Goal: Browse casually: Explore the website without a specific task or goal

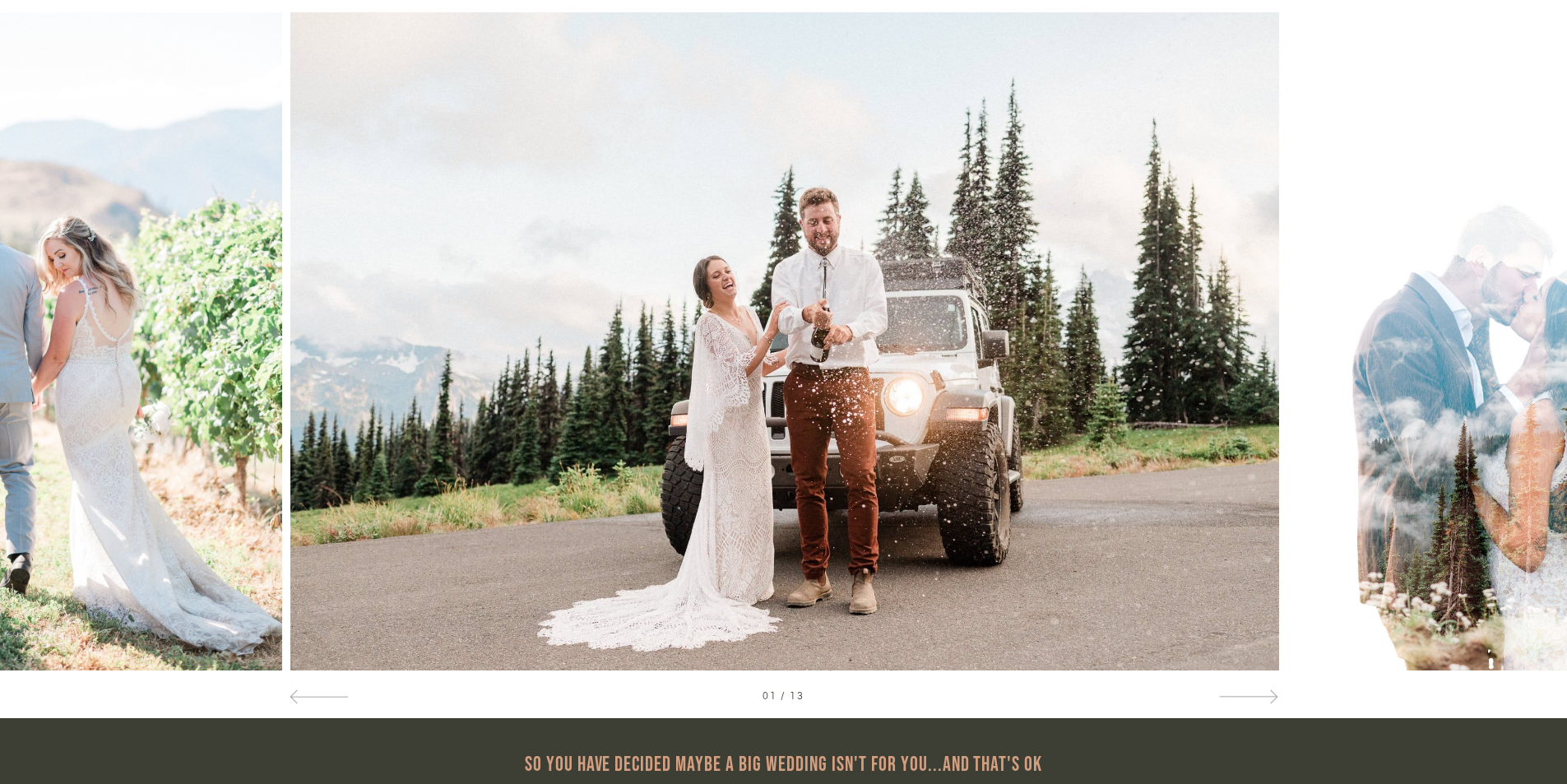
scroll to position [904, 0]
click at [1530, 328] on div at bounding box center [1410, 340] width 313 height 658
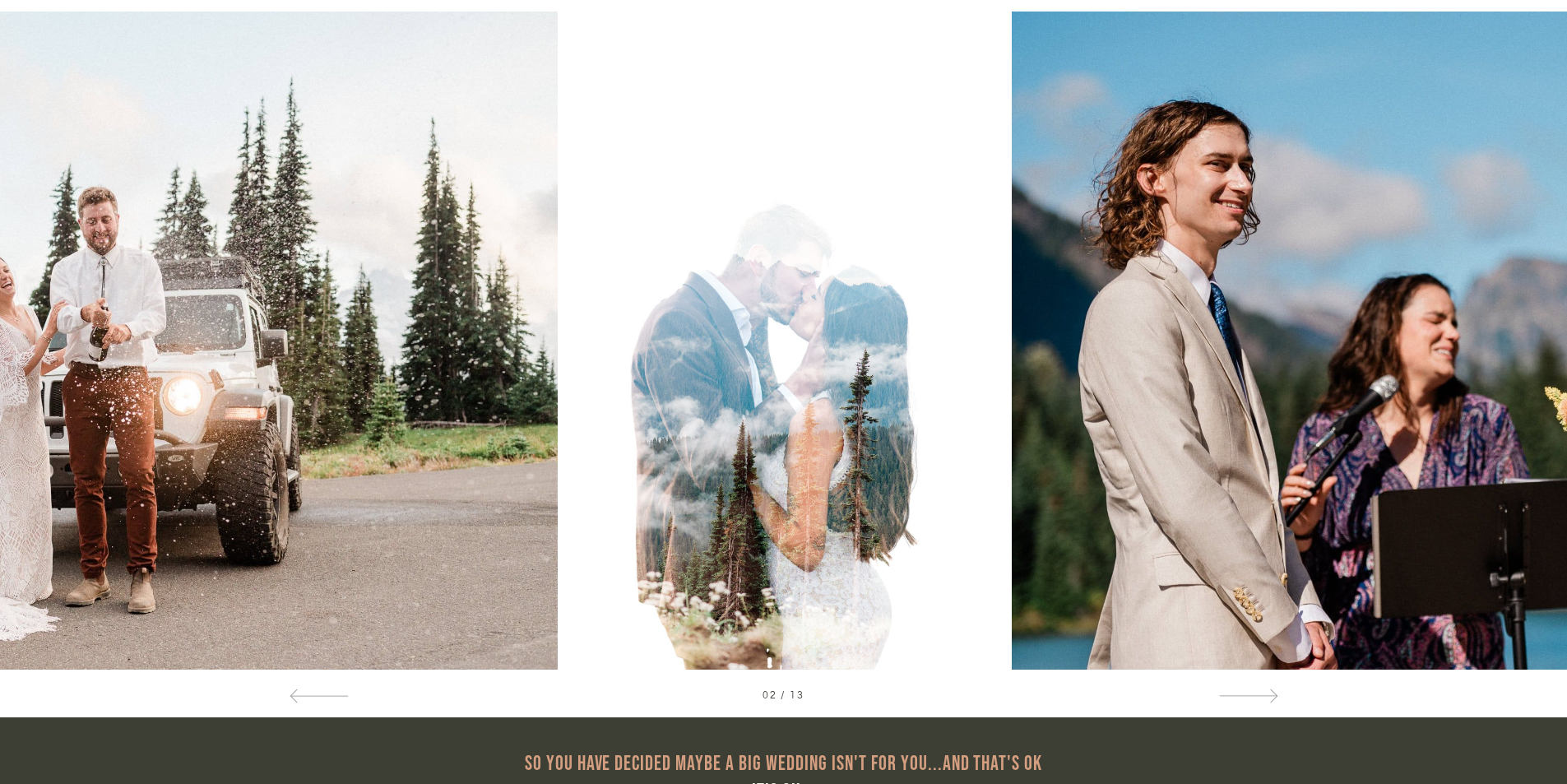
click at [1530, 328] on div at bounding box center [1410, 340] width 313 height 658
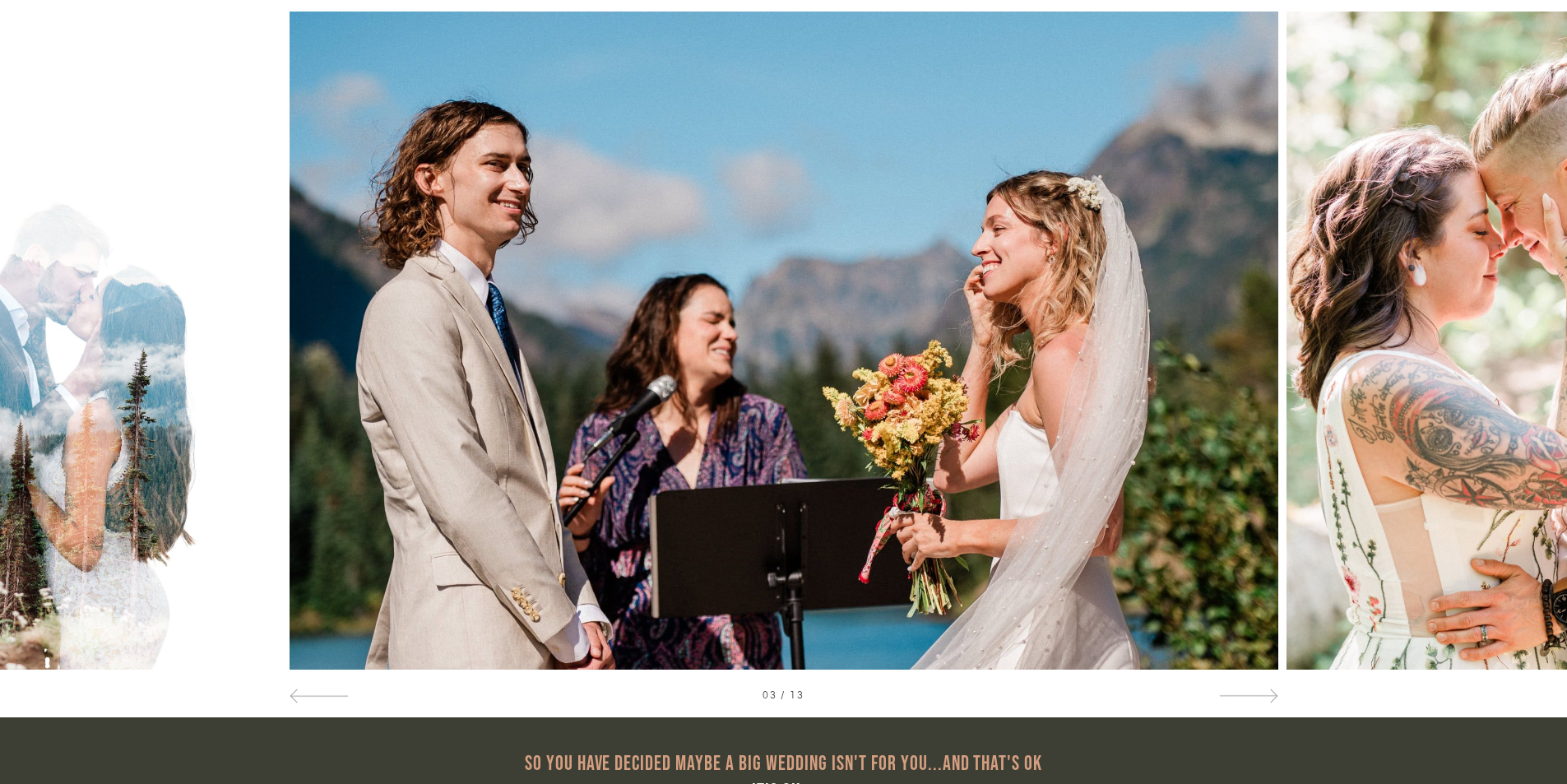
click at [1530, 328] on div at bounding box center [1410, 340] width 313 height 658
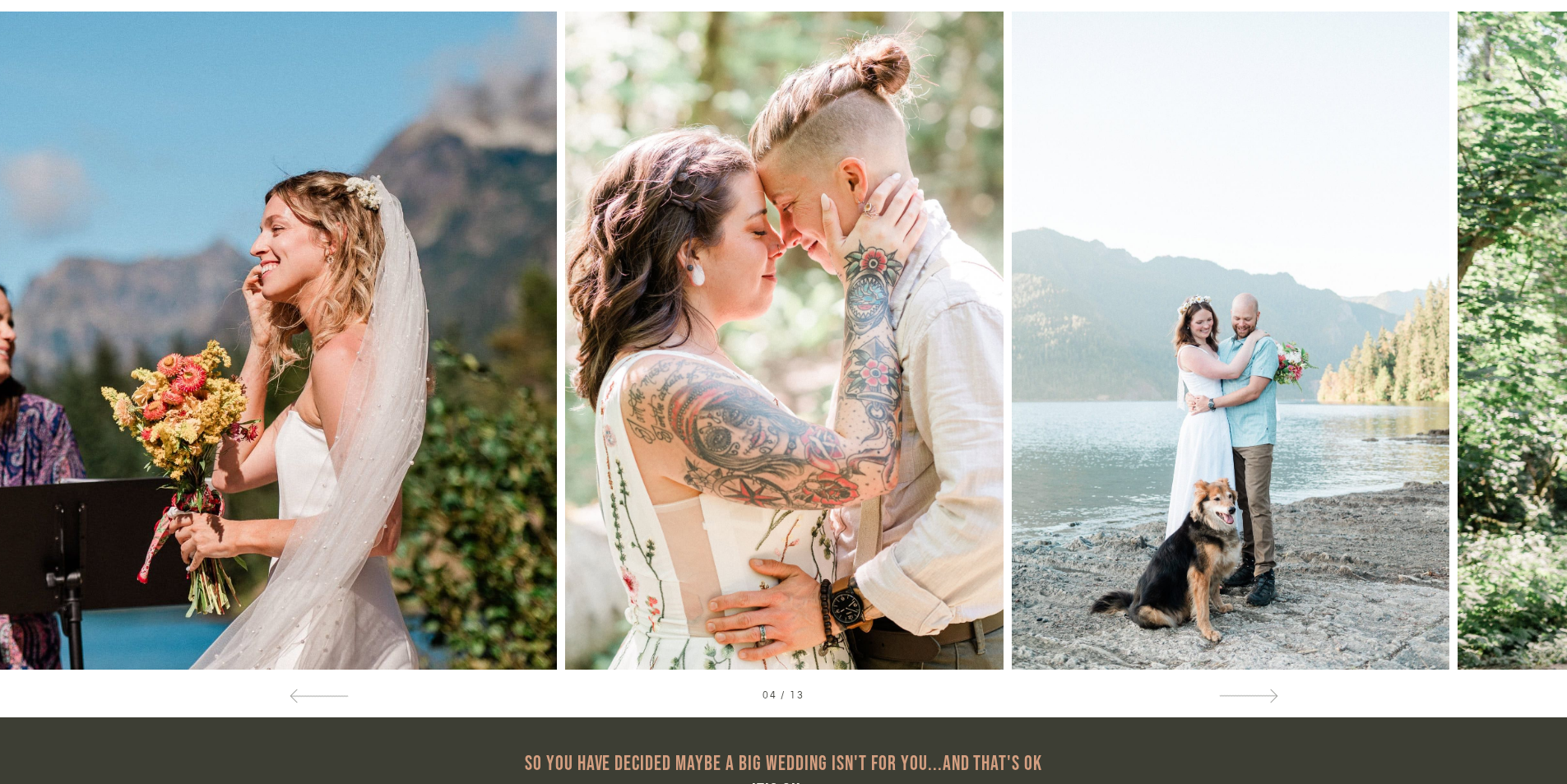
click at [1530, 328] on div at bounding box center [1410, 340] width 313 height 658
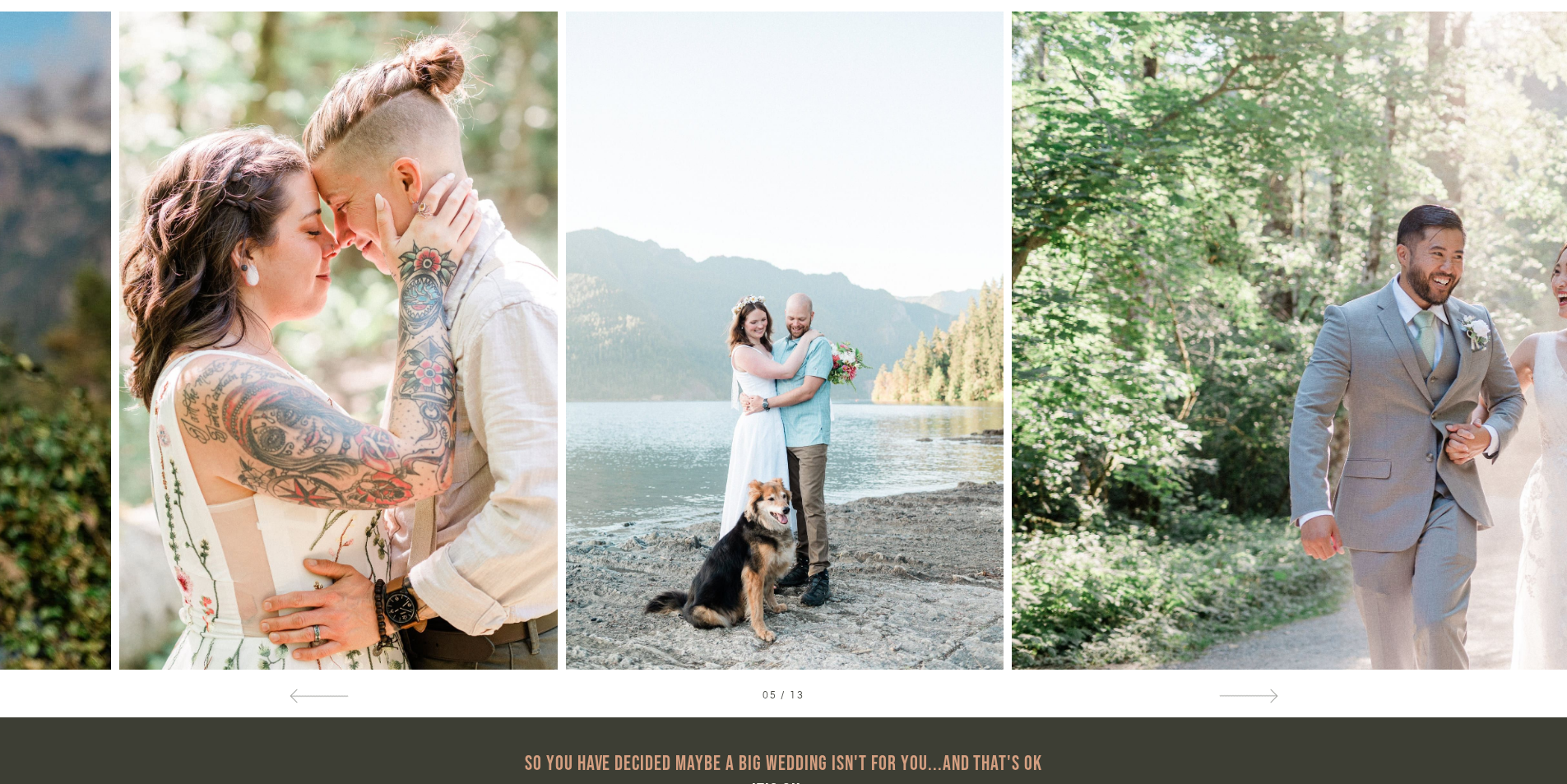
click at [1529, 324] on div at bounding box center [1410, 340] width 313 height 658
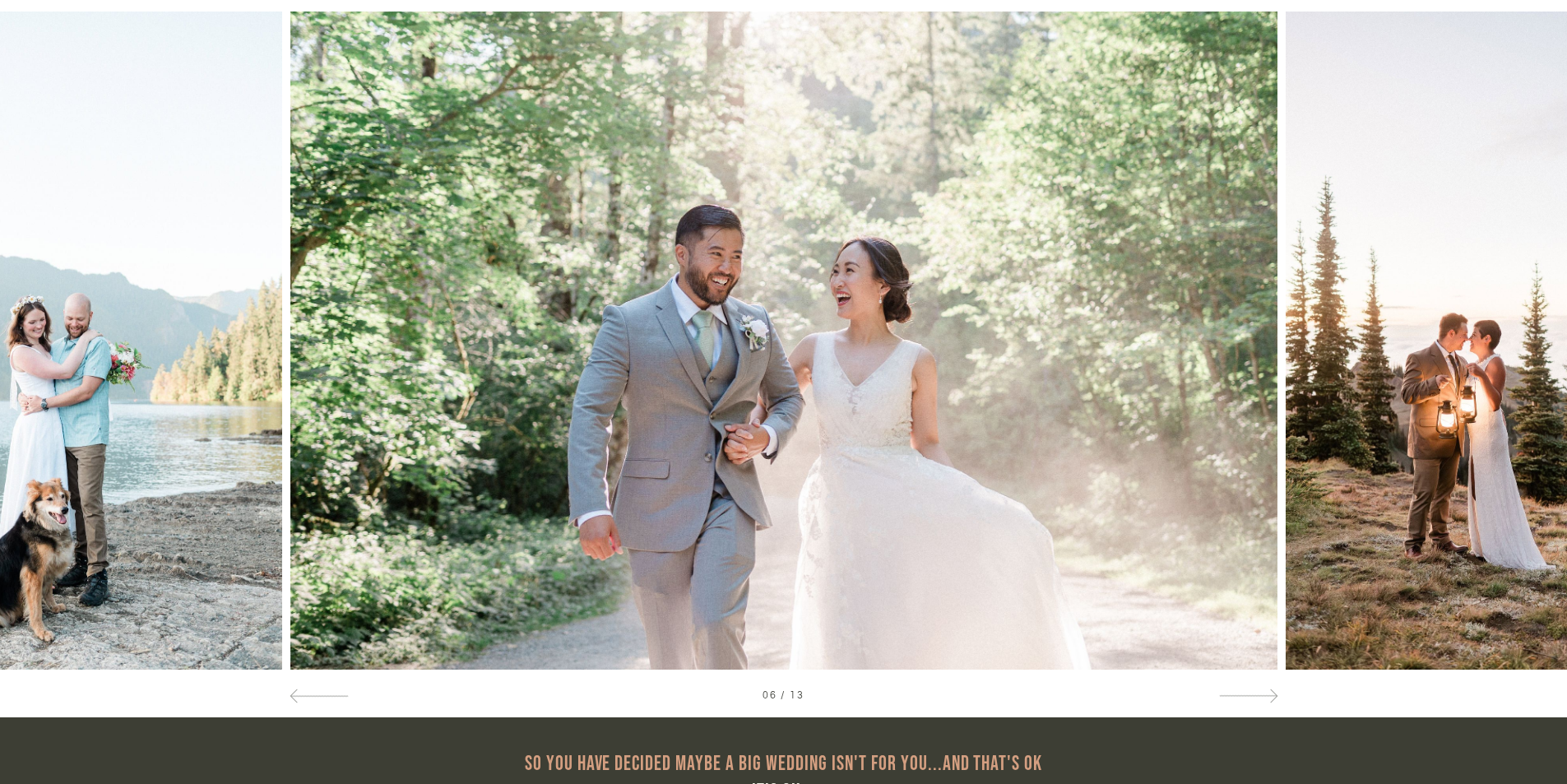
click at [1529, 324] on div at bounding box center [1410, 340] width 313 height 658
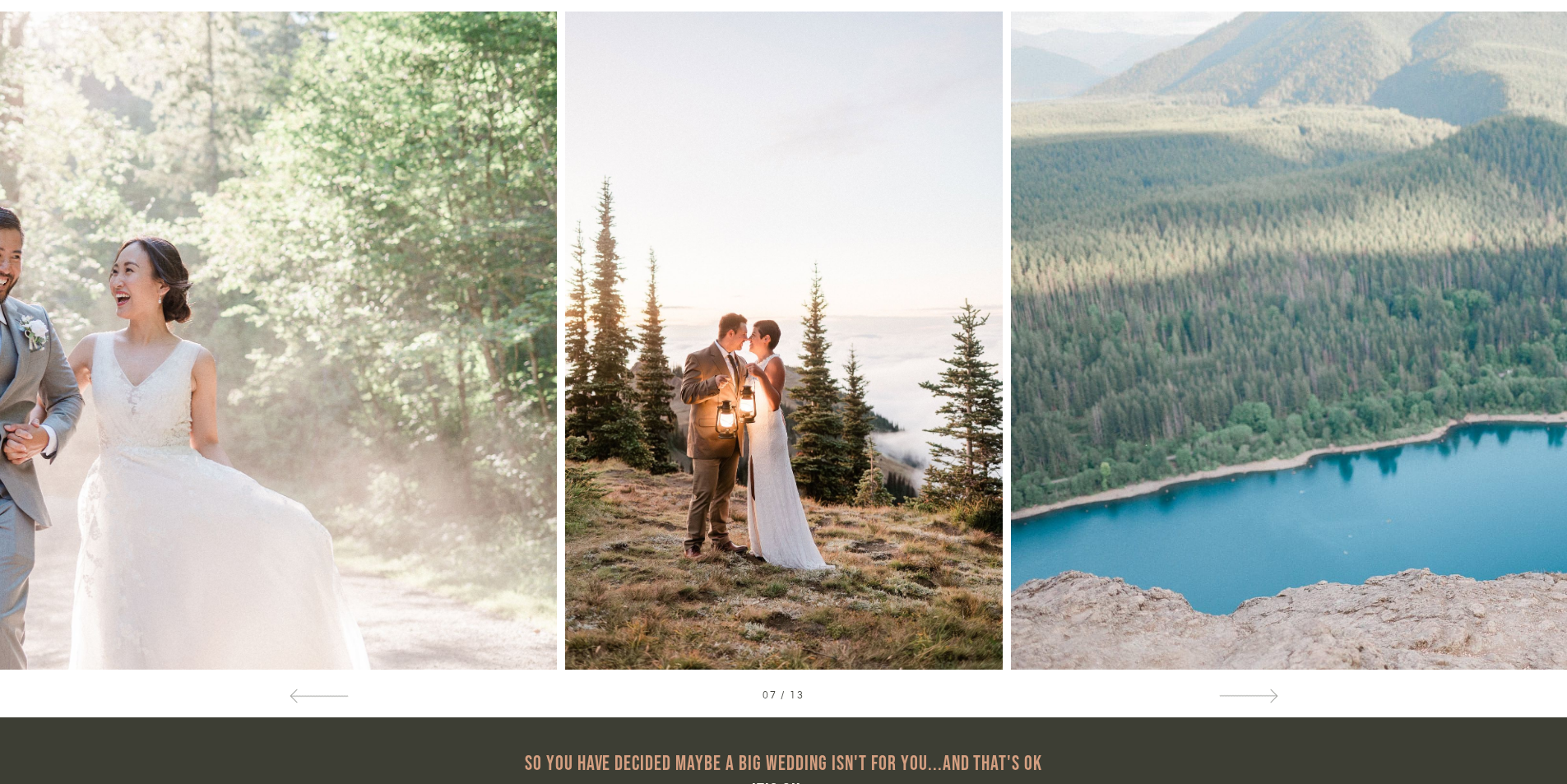
click at [1529, 324] on div at bounding box center [1410, 340] width 313 height 658
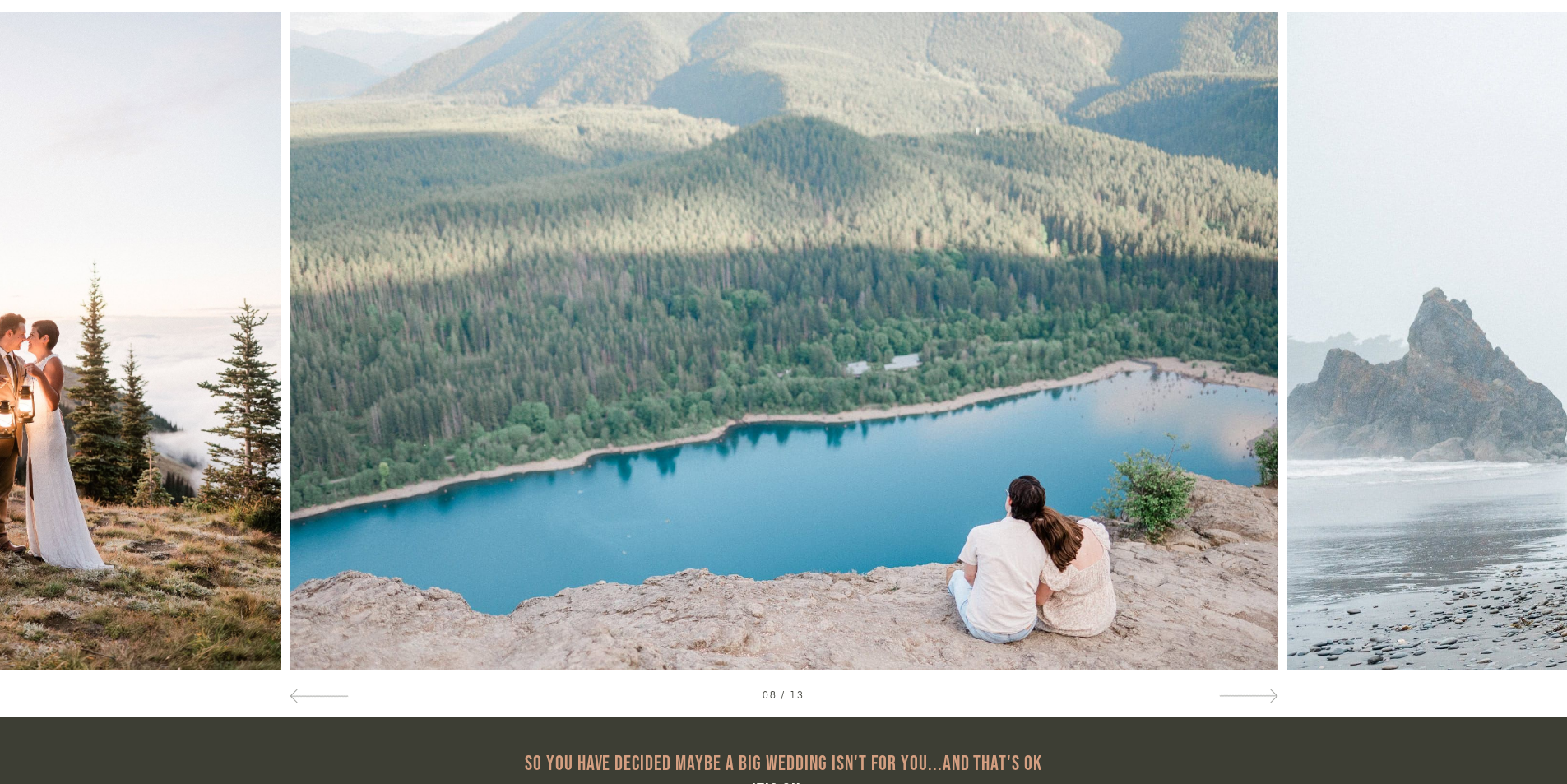
click at [1529, 324] on div at bounding box center [1410, 340] width 313 height 658
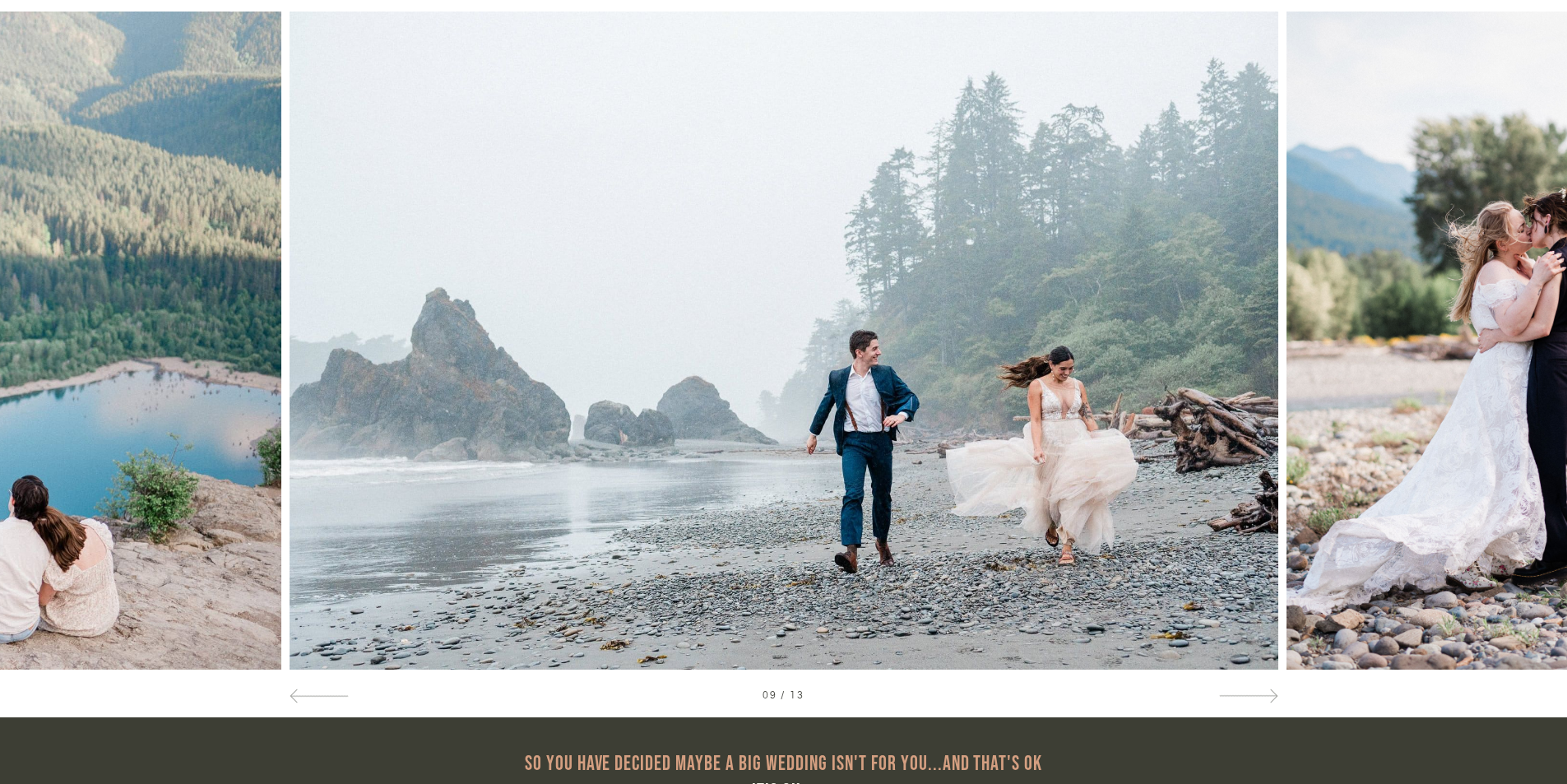
click at [1529, 325] on div at bounding box center [1410, 340] width 313 height 658
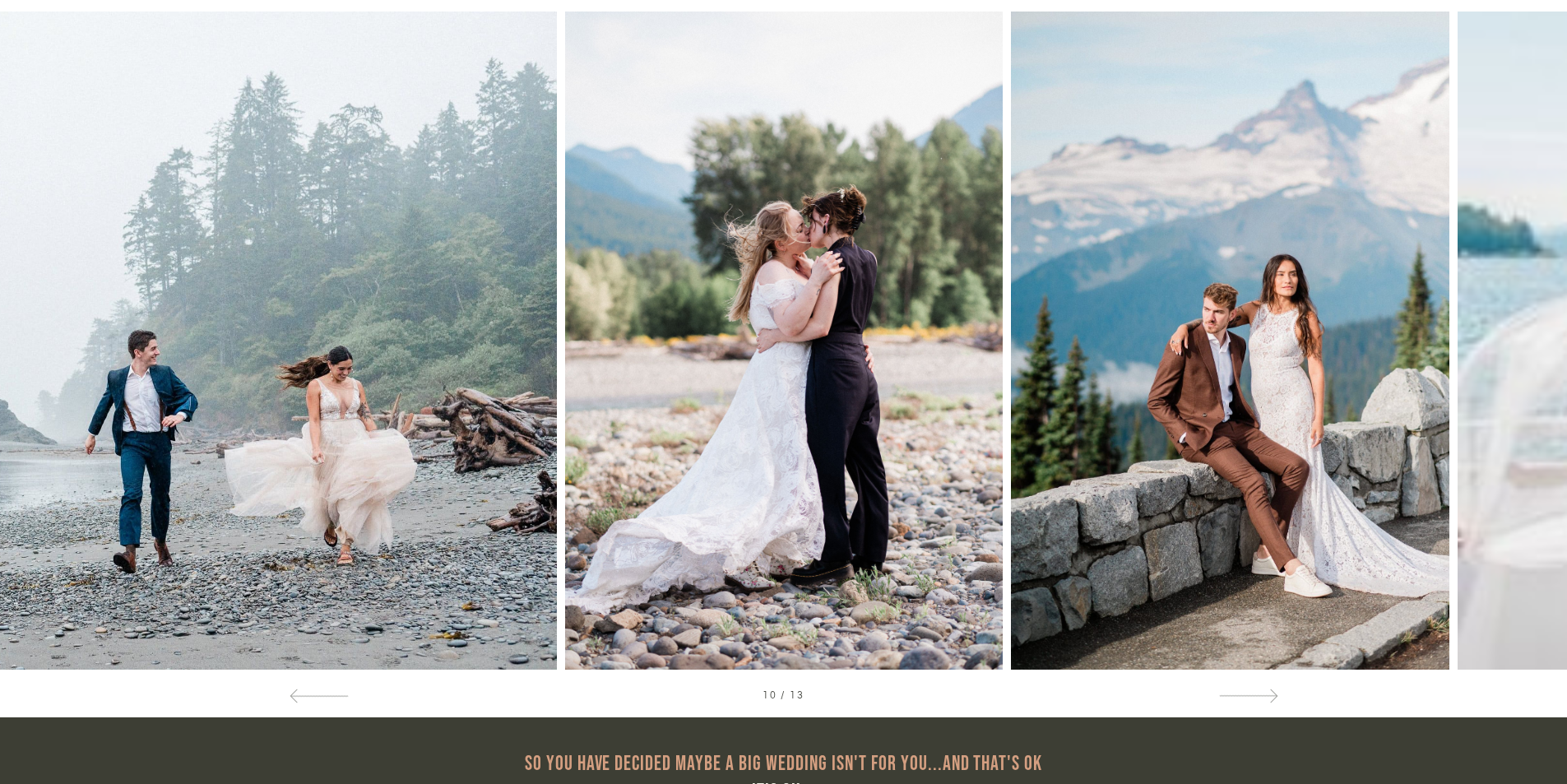
click at [1529, 325] on div at bounding box center [1410, 340] width 313 height 658
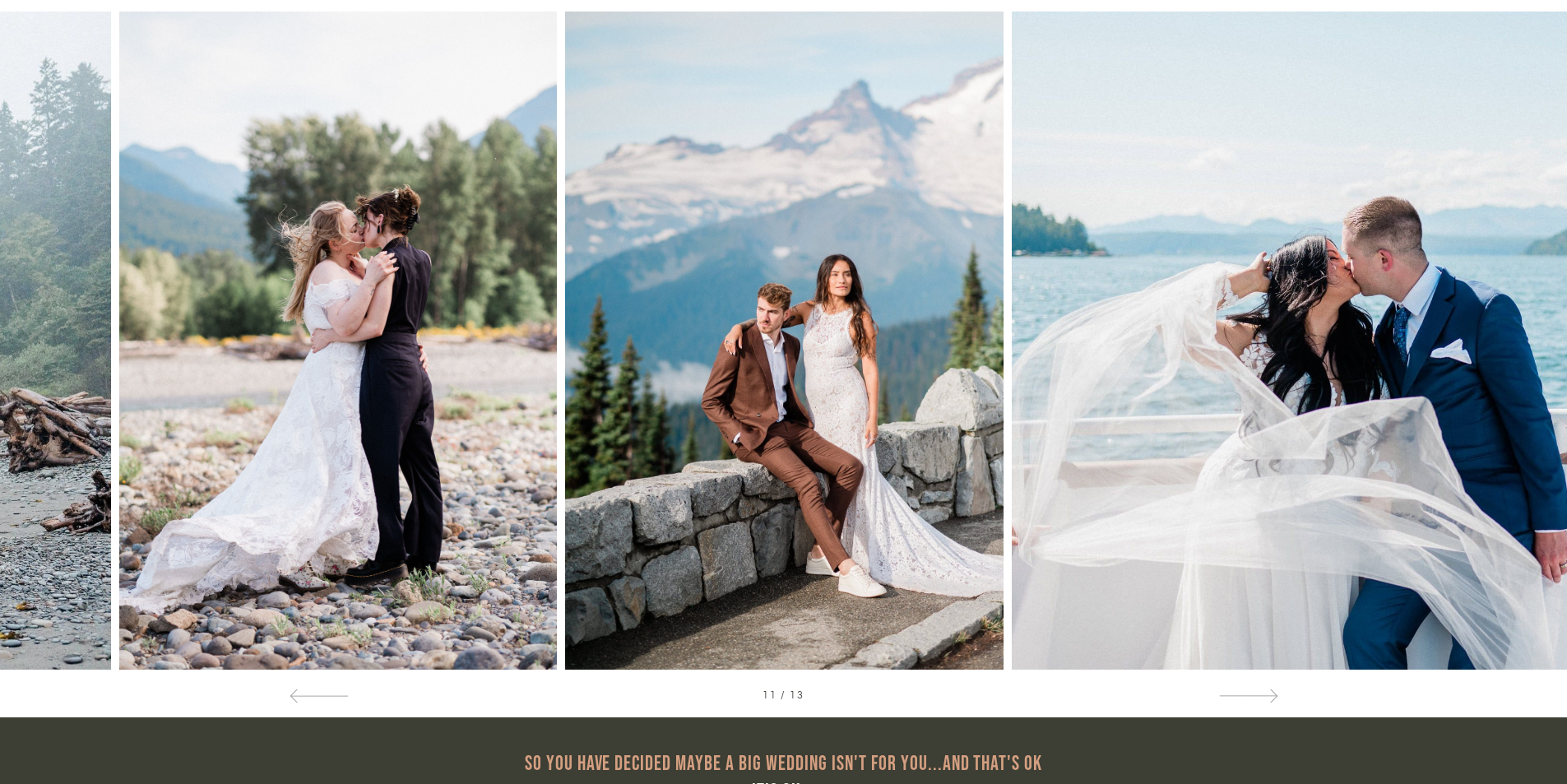
click at [1529, 325] on div at bounding box center [1410, 340] width 313 height 658
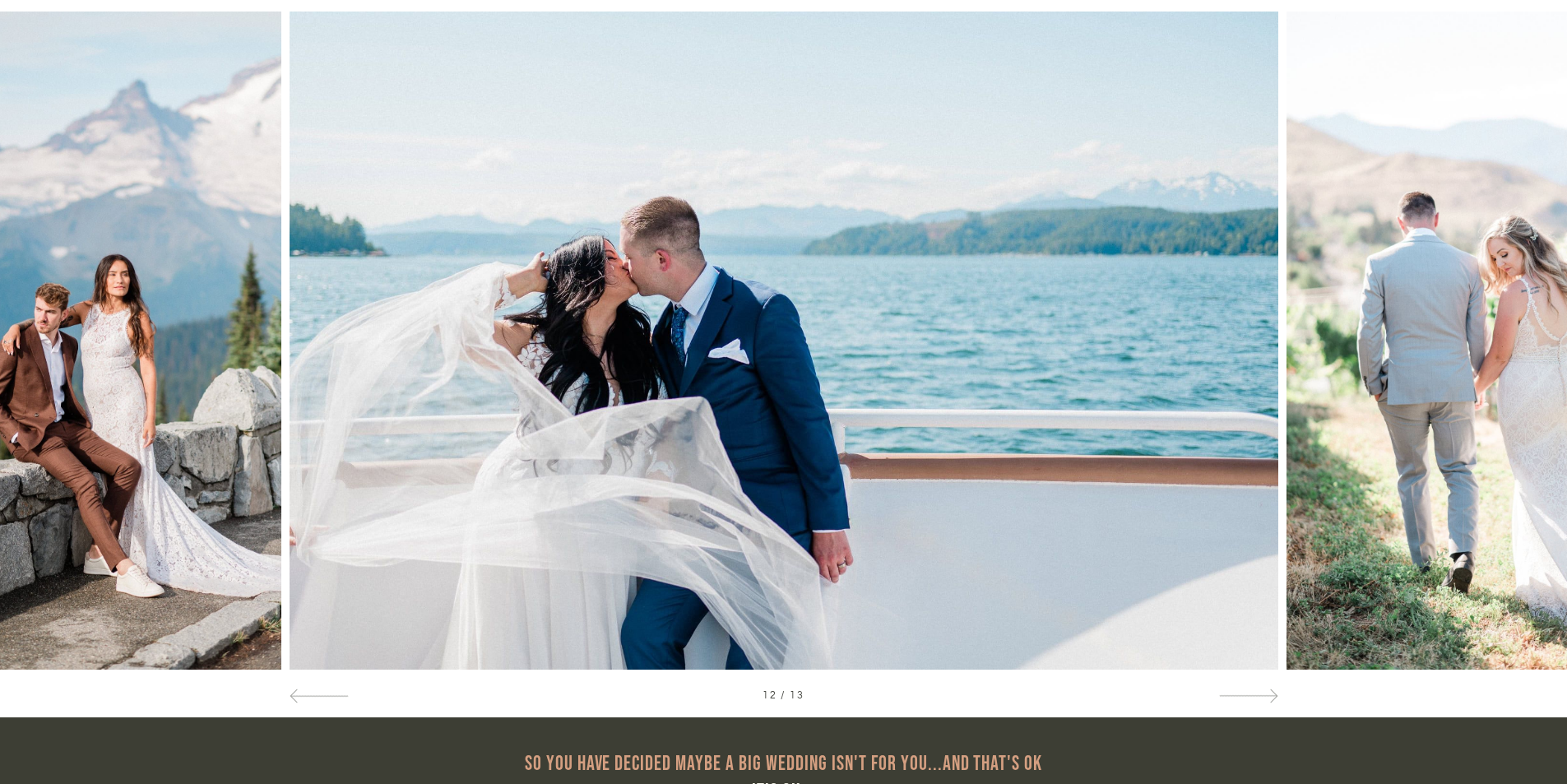
click at [1529, 325] on div at bounding box center [1410, 340] width 313 height 658
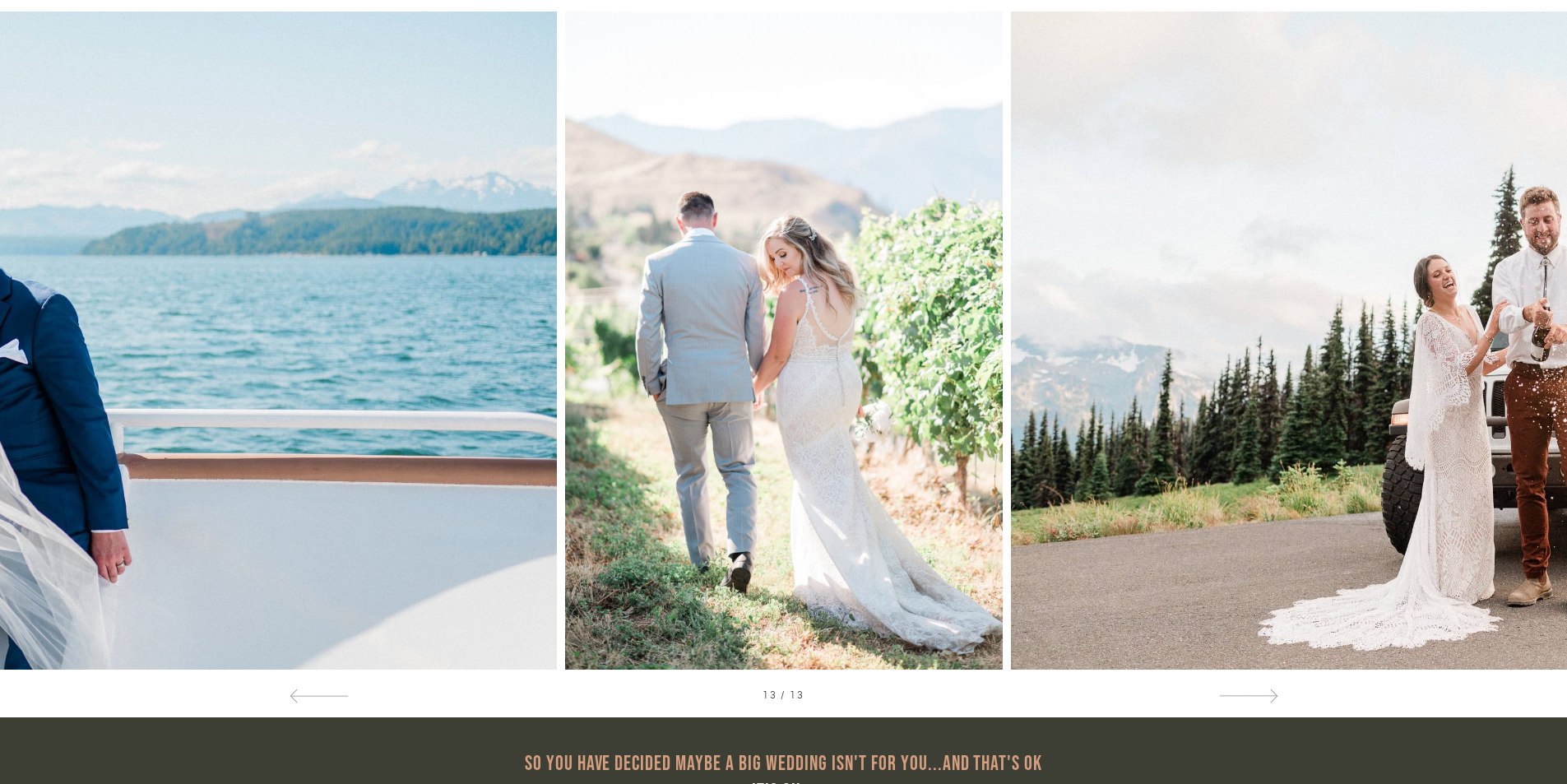
click at [1529, 325] on div at bounding box center [1410, 340] width 313 height 658
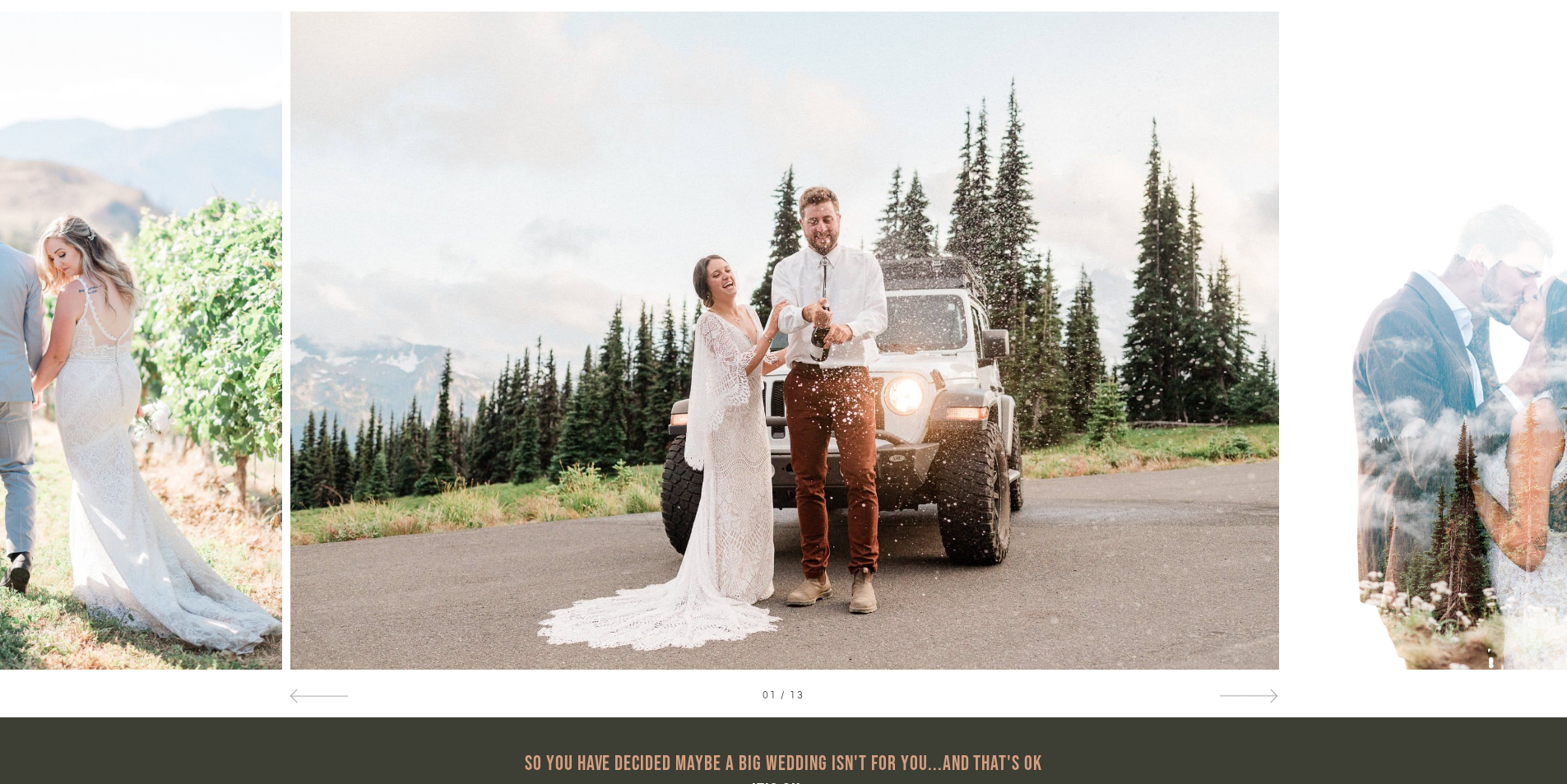
click at [1529, 325] on div at bounding box center [1410, 340] width 313 height 658
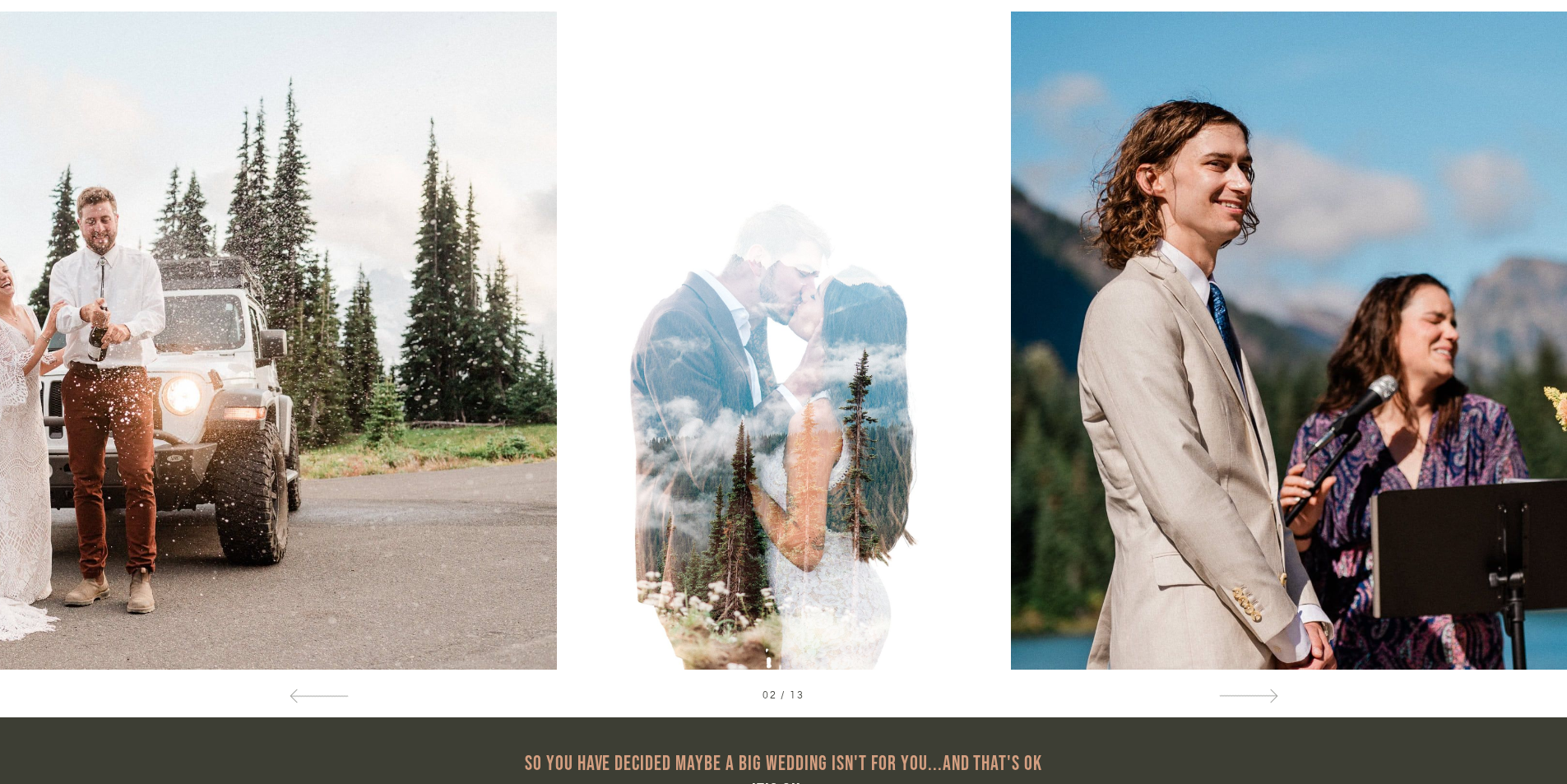
click at [1534, 332] on div at bounding box center [1410, 340] width 313 height 658
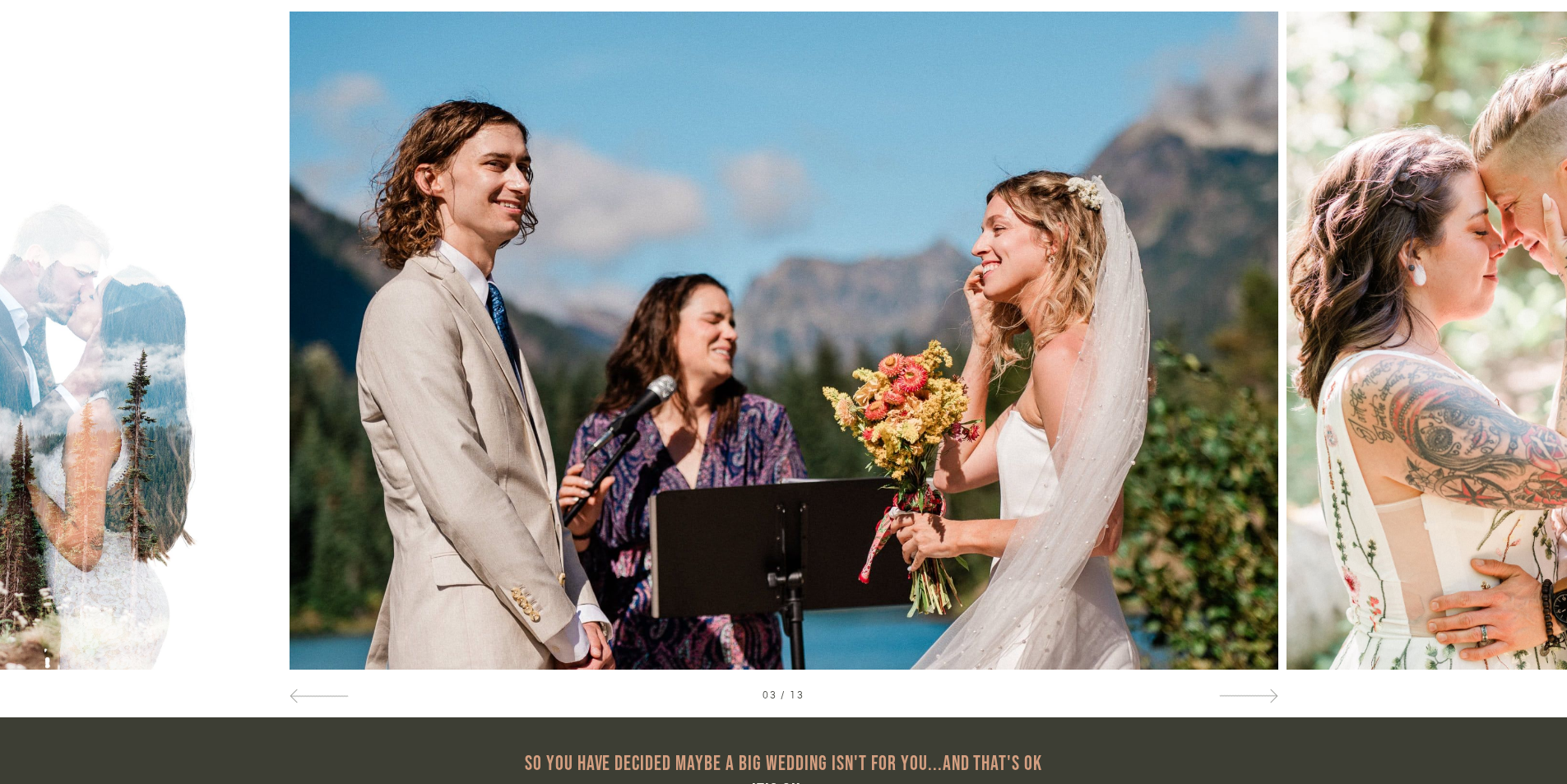
click at [1539, 360] on div at bounding box center [1410, 340] width 313 height 658
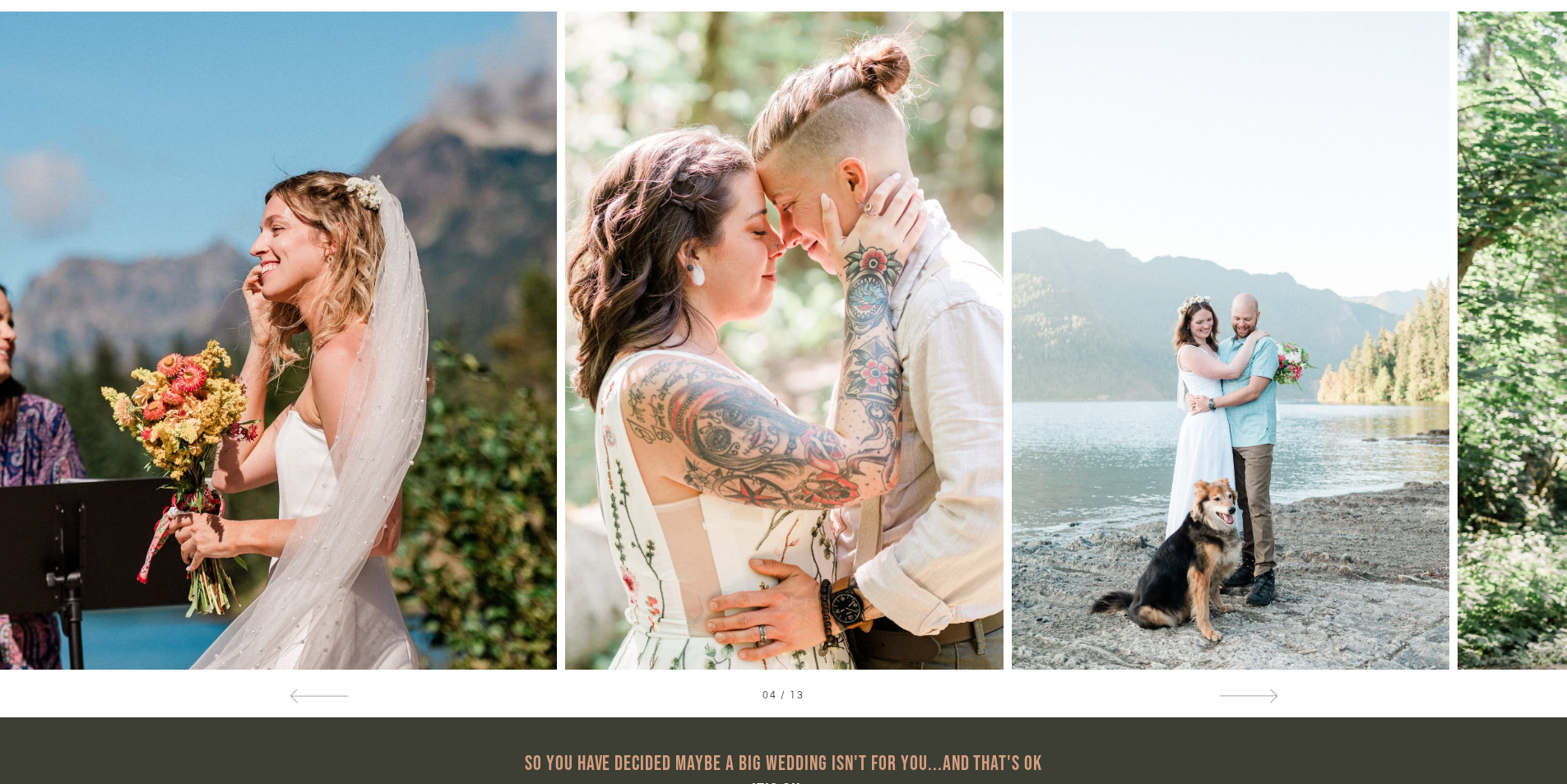
click at [1527, 336] on div at bounding box center [1410, 340] width 313 height 658
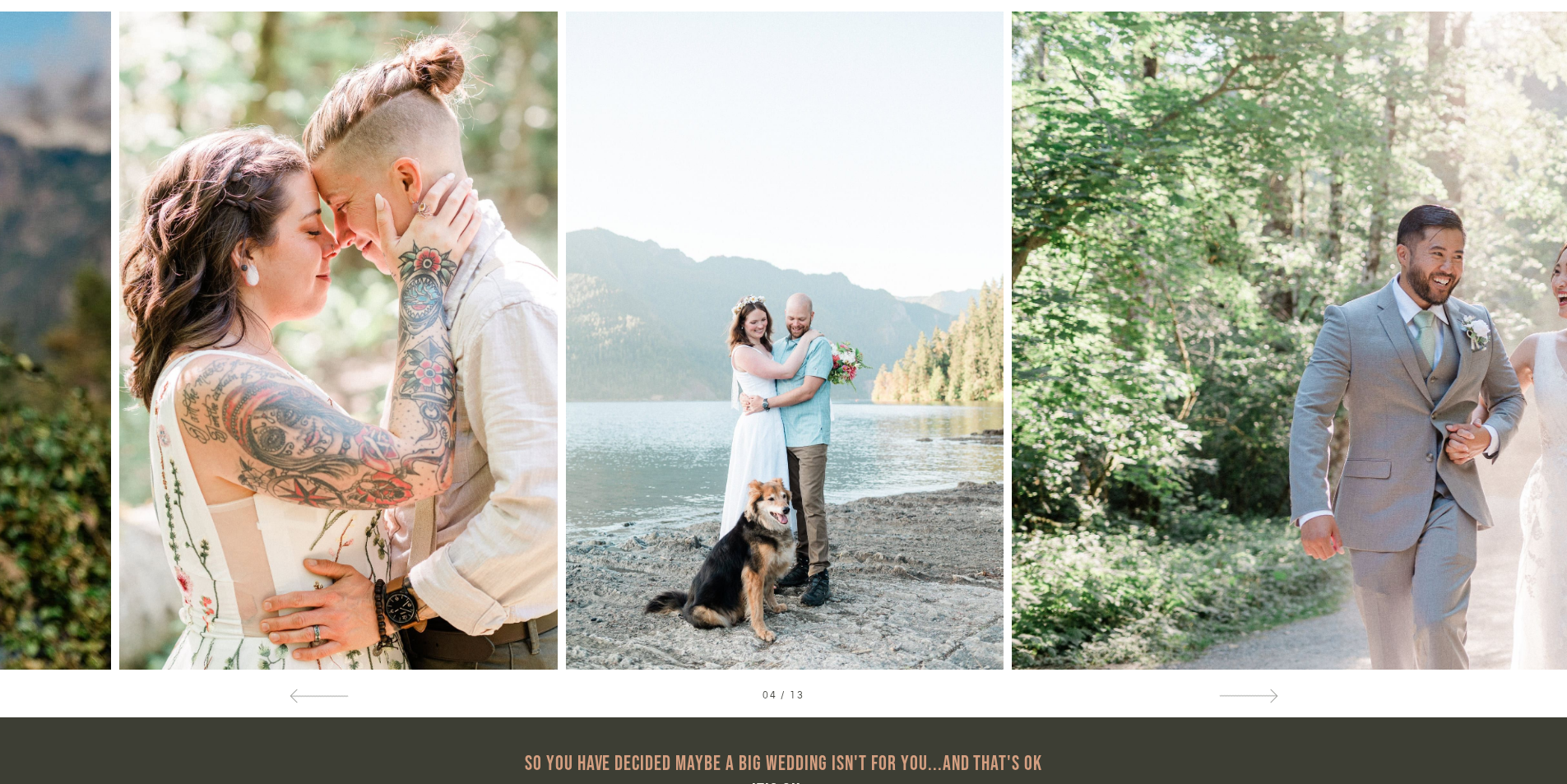
click at [1534, 359] on div at bounding box center [1410, 340] width 313 height 658
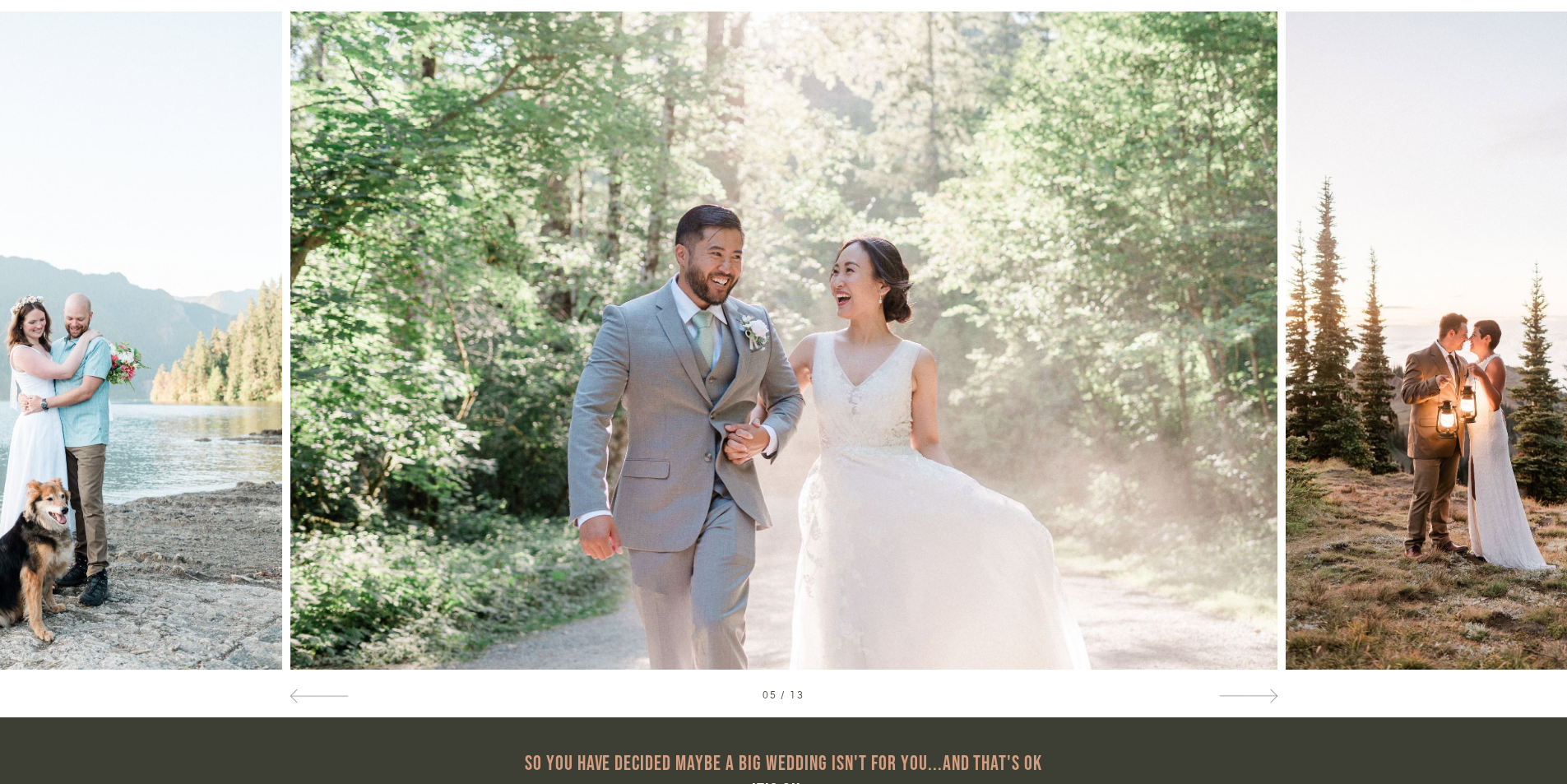
click at [1528, 336] on div at bounding box center [1410, 340] width 313 height 658
click at [1527, 336] on div at bounding box center [1410, 340] width 313 height 658
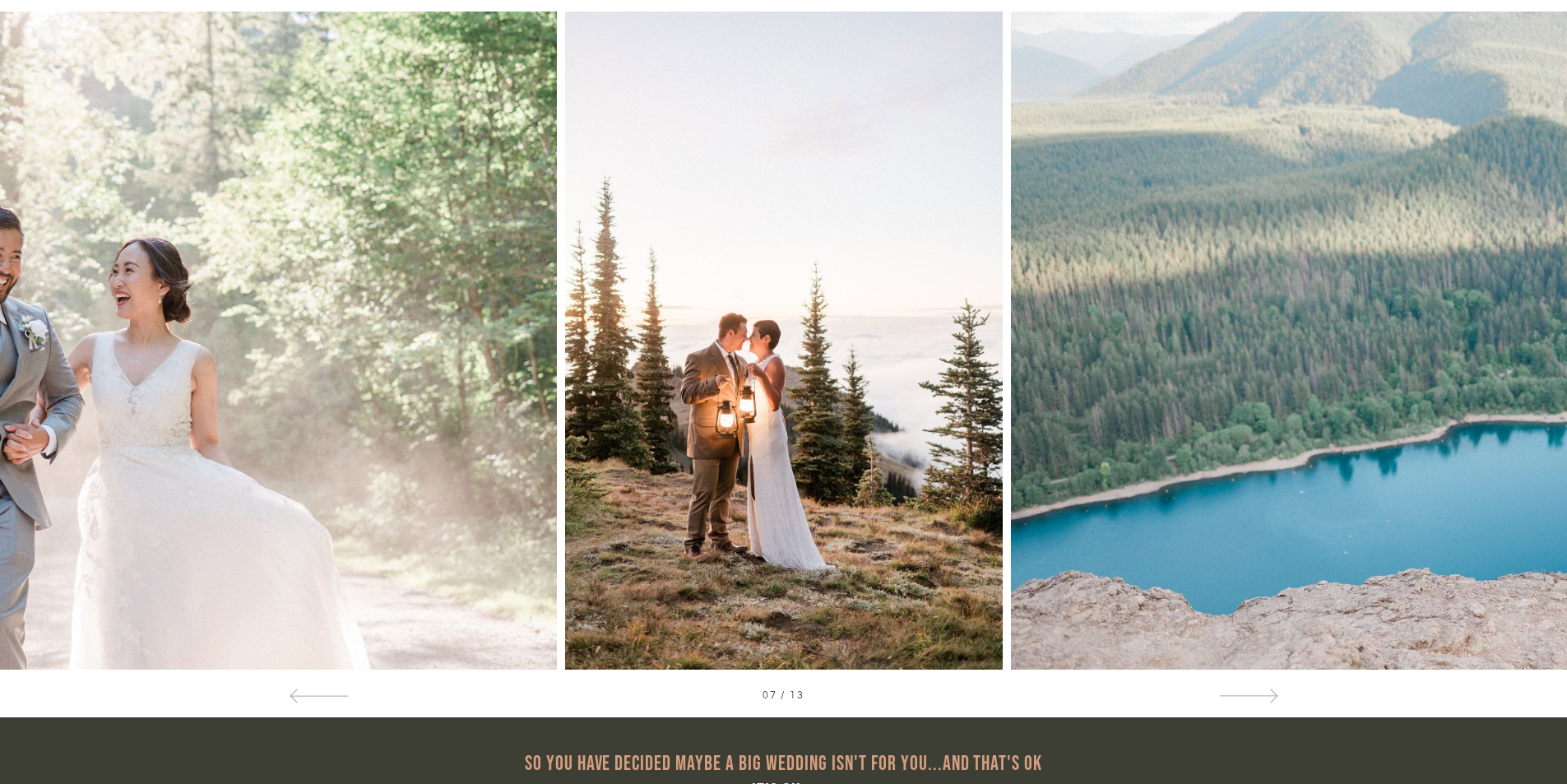
click at [1526, 339] on div at bounding box center [1410, 340] width 313 height 658
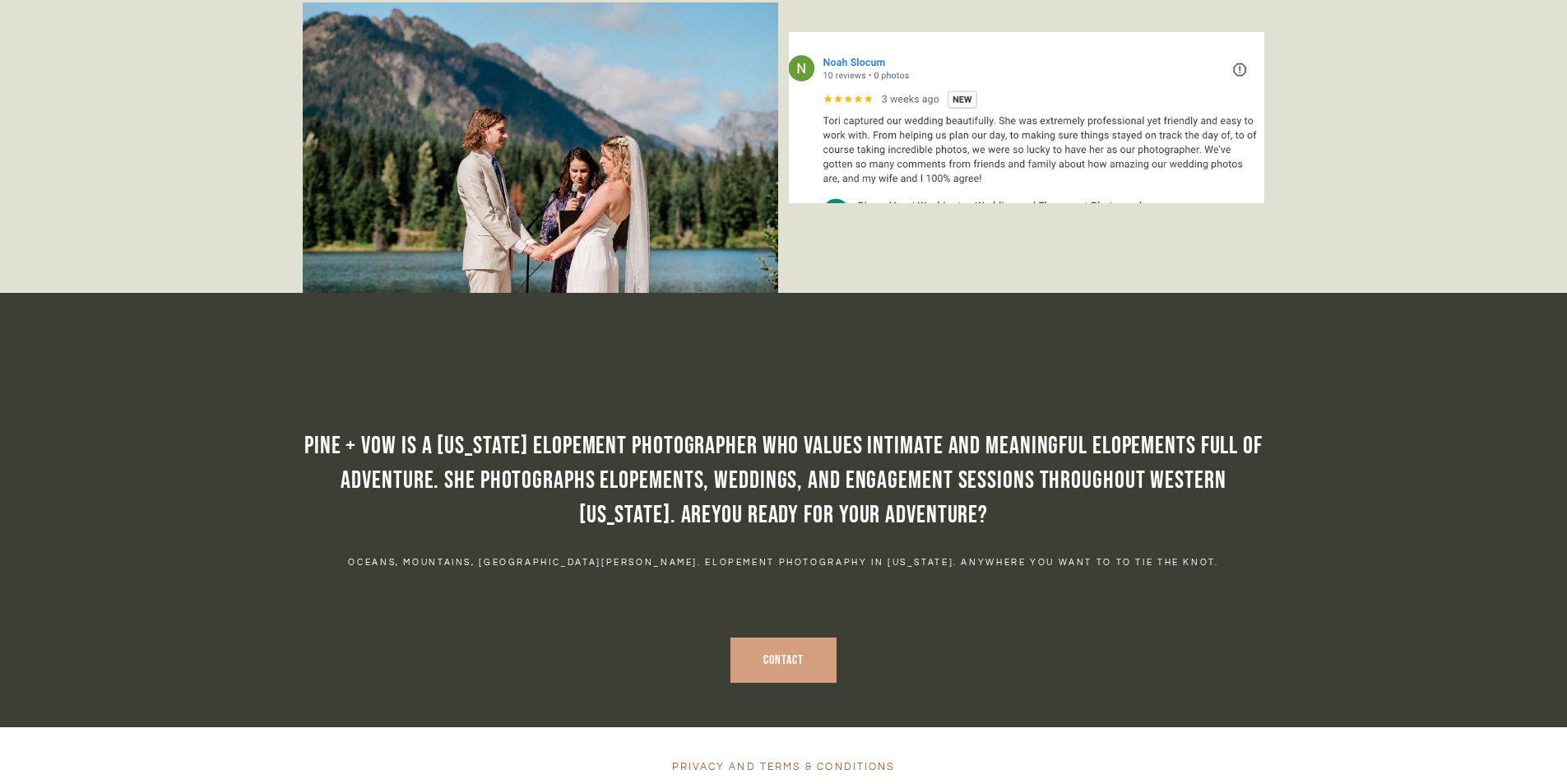
scroll to position [9538, 0]
